Goal: Task Accomplishment & Management: Complete application form

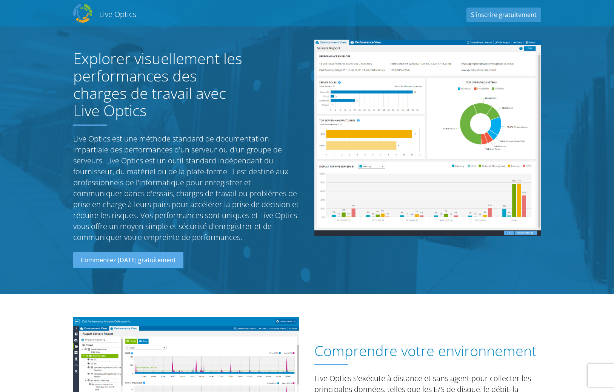
scroll to position [808, 0]
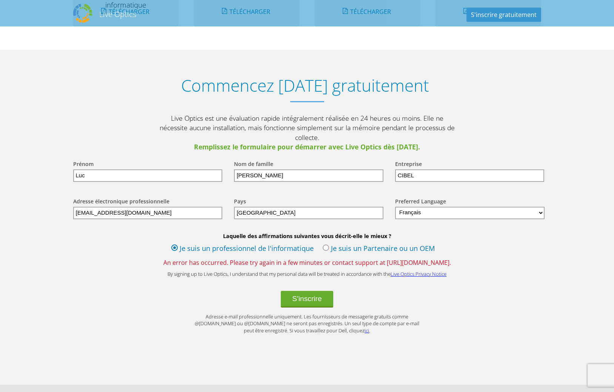
click at [346, 50] on div "Commencez [DATE] gratuitement Live Optics est une évaluation rapide intégraleme…" at bounding box center [307, 204] width 483 height 309
click at [303, 291] on button "S'inscrire" at bounding box center [307, 299] width 52 height 17
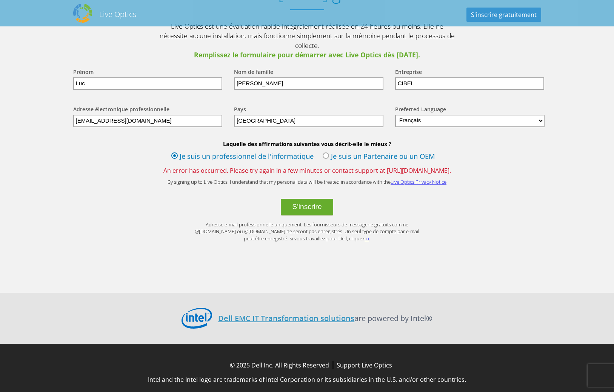
scroll to position [747, 0]
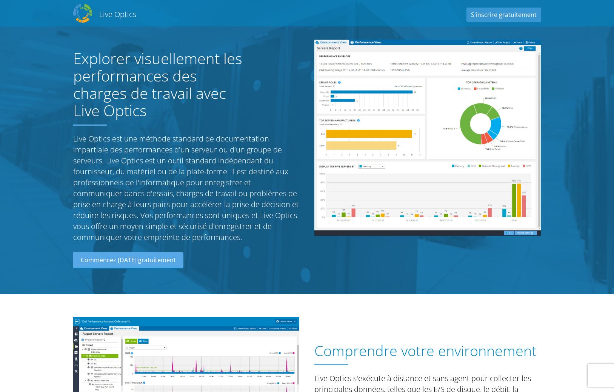
scroll to position [747, 0]
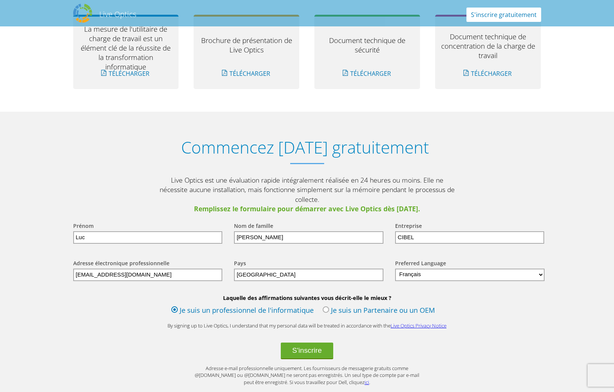
click at [497, 13] on link "S'inscrire gratuitement" at bounding box center [503, 15] width 75 height 14
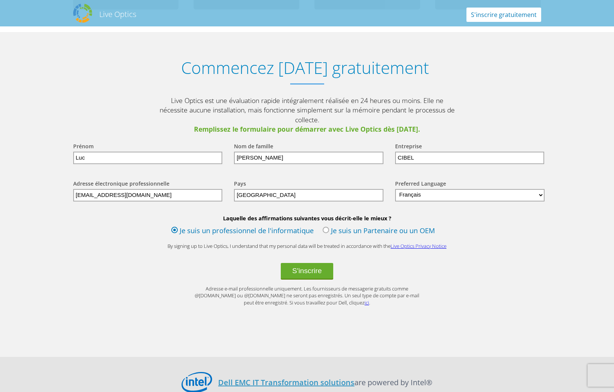
scroll to position [836, 0]
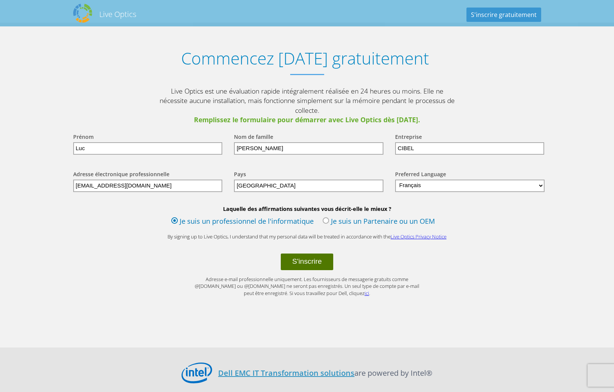
click at [308, 256] on button "S'inscrire" at bounding box center [307, 262] width 52 height 17
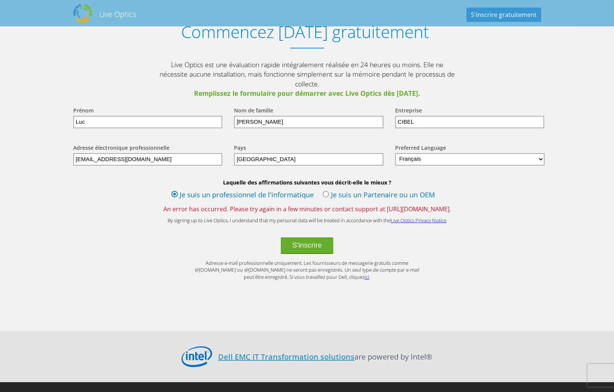
scroll to position [823, 0]
